Goal: Find contact information: Obtain details needed to contact an individual or organization

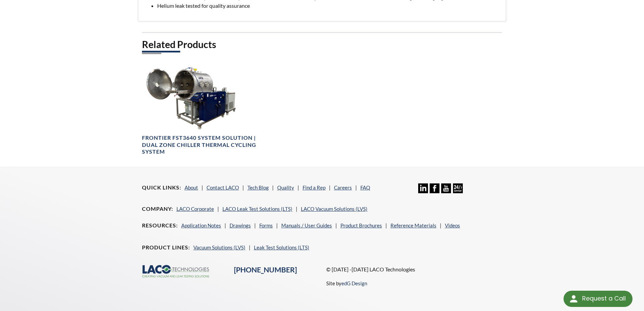
scroll to position [336, 0]
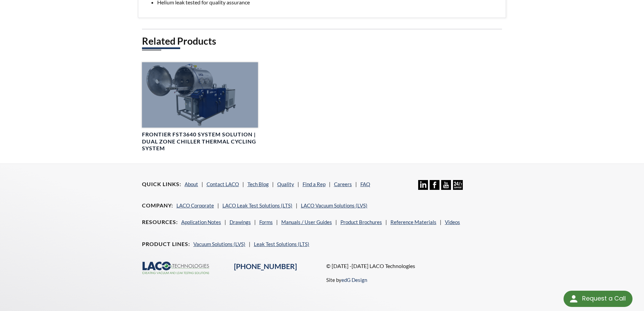
click at [195, 85] on div at bounding box center [200, 94] width 116 height 65
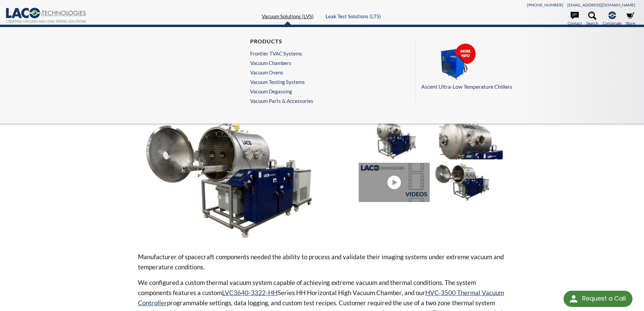
click at [293, 15] on link "Vacuum Solutions (LVS)" at bounding box center [288, 16] width 52 height 6
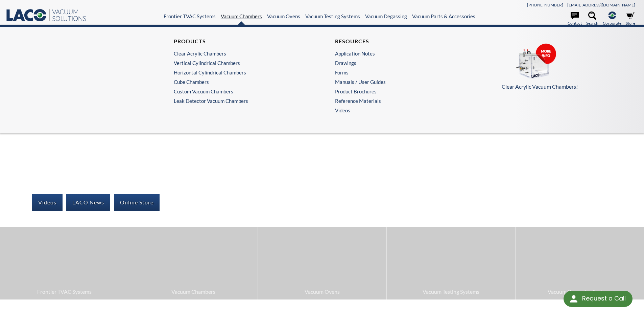
click at [247, 16] on link "Vacuum Chambers" at bounding box center [241, 16] width 41 height 6
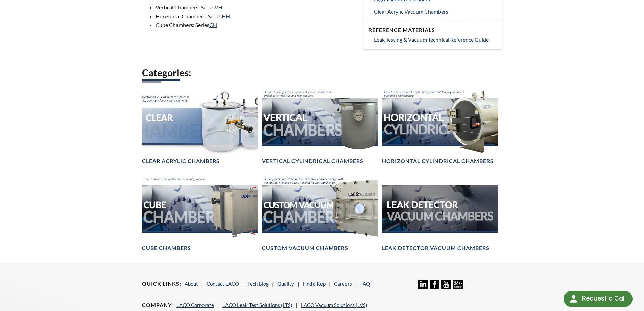
scroll to position [406, 0]
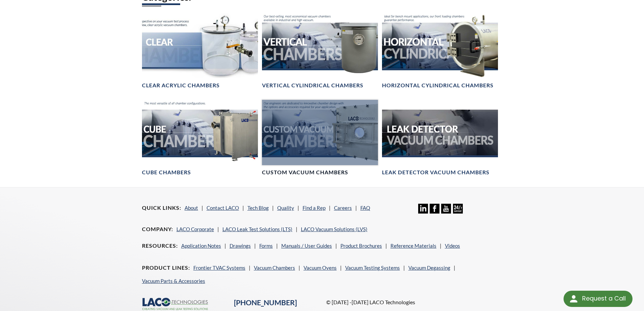
click at [300, 138] on div at bounding box center [320, 132] width 116 height 65
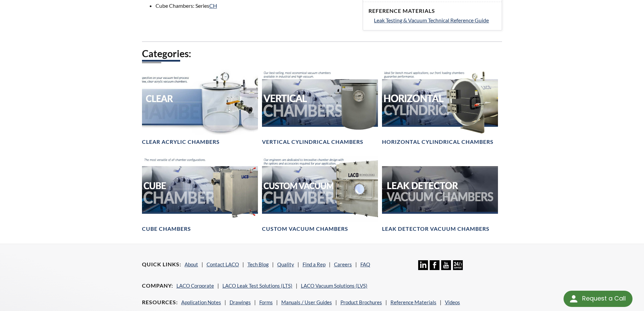
scroll to position [338, 0]
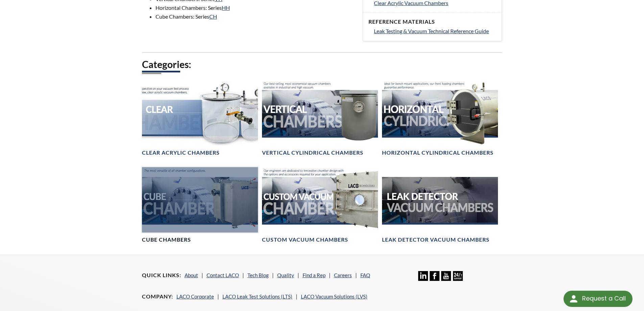
click at [203, 199] on div at bounding box center [200, 199] width 116 height 65
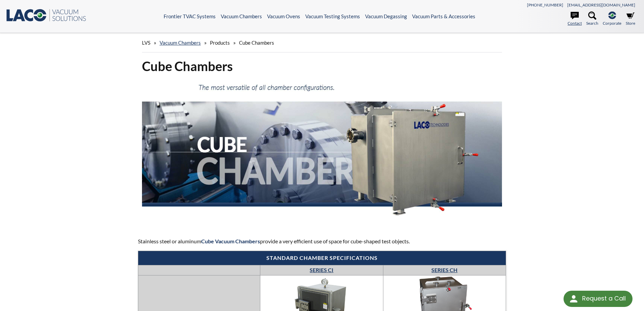
click at [576, 22] on link "Contact" at bounding box center [575, 18] width 14 height 15
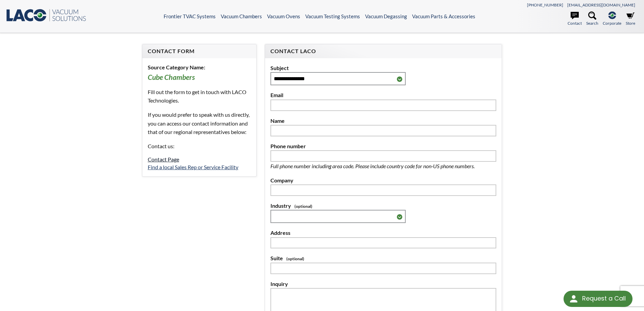
click at [174, 162] on link "Contact Page" at bounding box center [163, 159] width 31 height 6
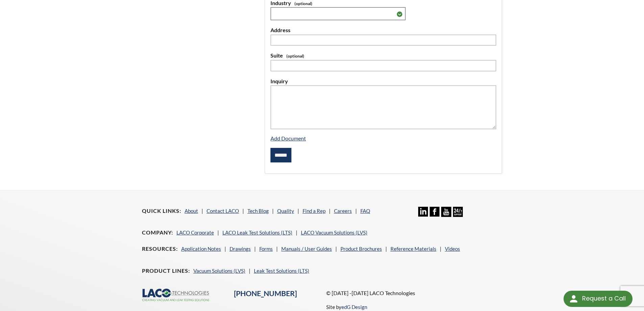
scroll to position [230, 0]
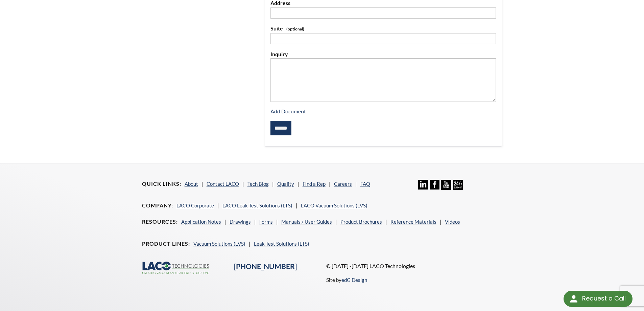
drag, startPoint x: 214, startPoint y: 267, endPoint x: 159, endPoint y: 269, distance: 55.2
click at [159, 269] on div ".cls-1{fill:#193661;}.cls-2{fill:#58595b;}.cls-3{fill:url(#radial-gradient);}.c…" at bounding box center [184, 268] width 92 height 14
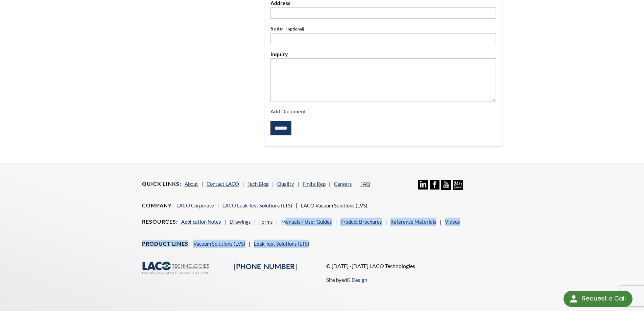
drag, startPoint x: 140, startPoint y: 266, endPoint x: 308, endPoint y: 207, distance: 178.5
click at [288, 221] on div "Quick Links About Contact LACO Tech Blog Quality Find a Rep Careers FAQ Linkedi…" at bounding box center [322, 231] width 369 height 136
